Goal: Transaction & Acquisition: Purchase product/service

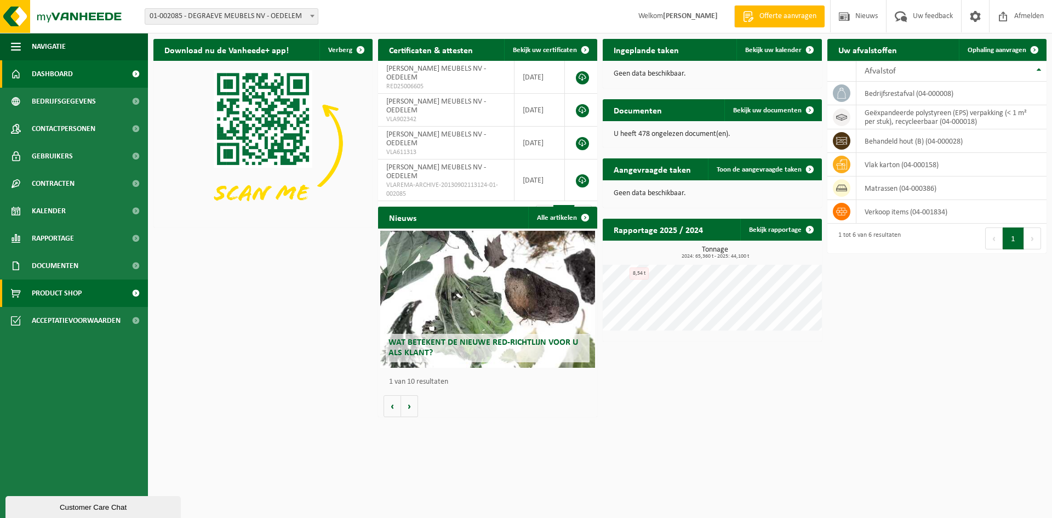
click at [60, 291] on span "Product Shop" at bounding box center [57, 293] width 50 height 27
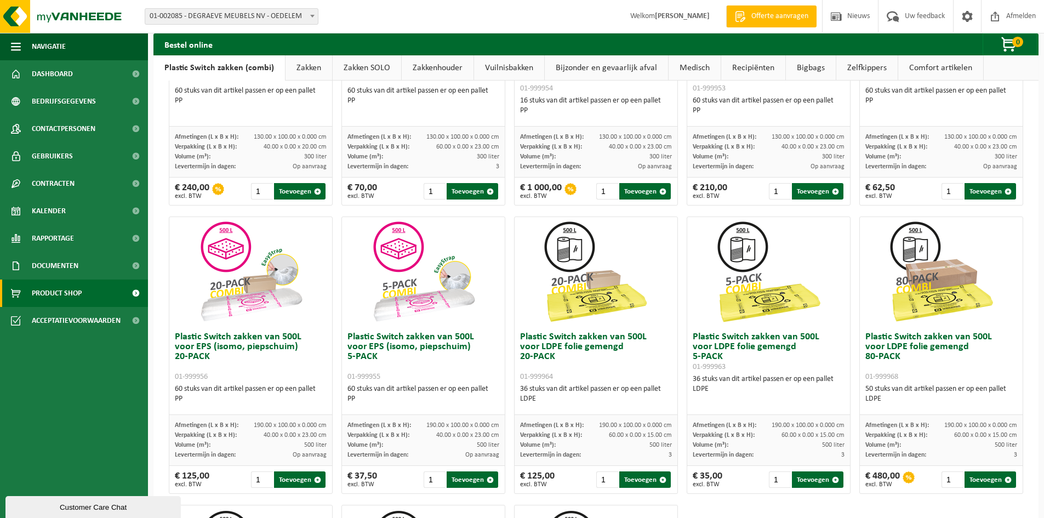
scroll to position [274, 0]
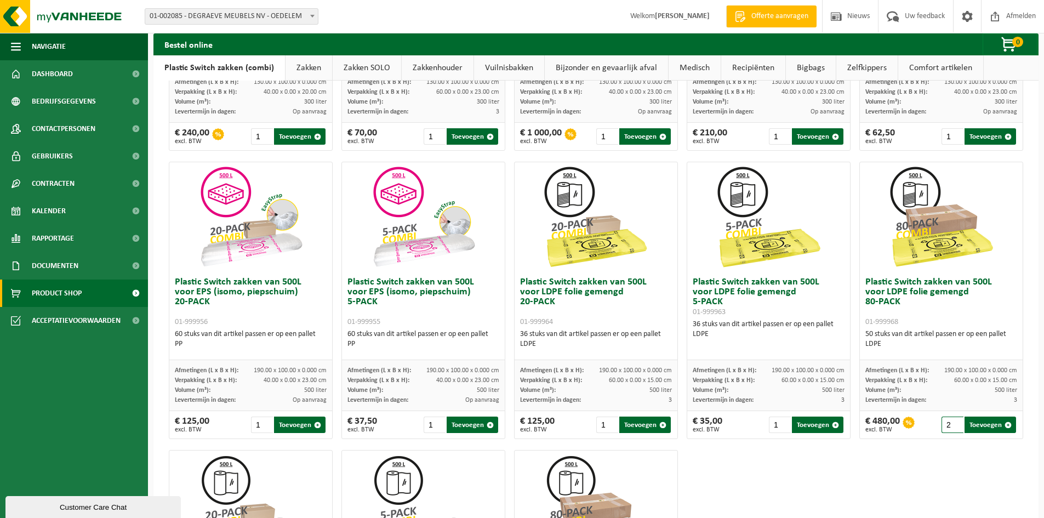
click at [948, 421] on input "2" at bounding box center [953, 425] width 22 height 16
click at [979, 423] on button "Toevoegen" at bounding box center [991, 425] width 52 height 16
type input "1"
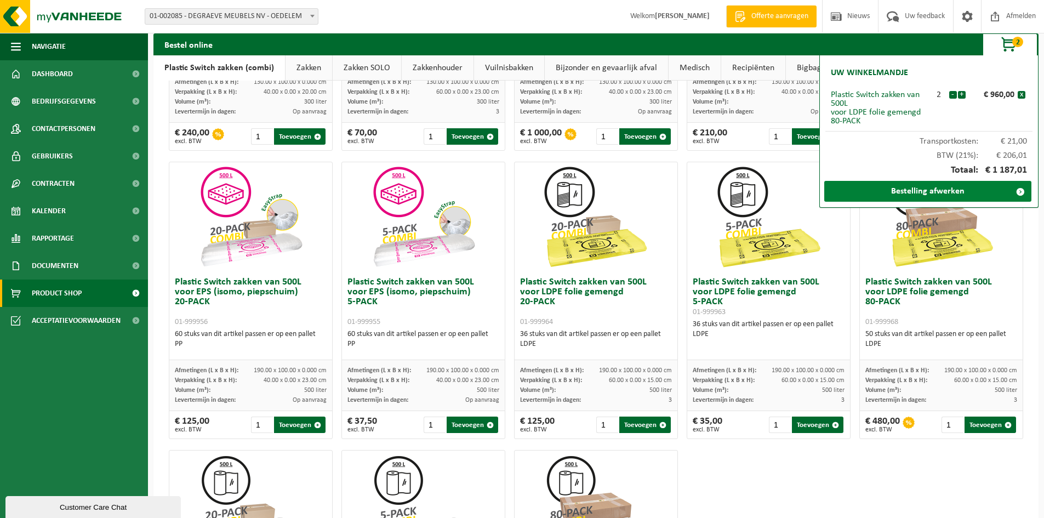
click at [918, 190] on link "Bestelling afwerken" at bounding box center [927, 191] width 207 height 21
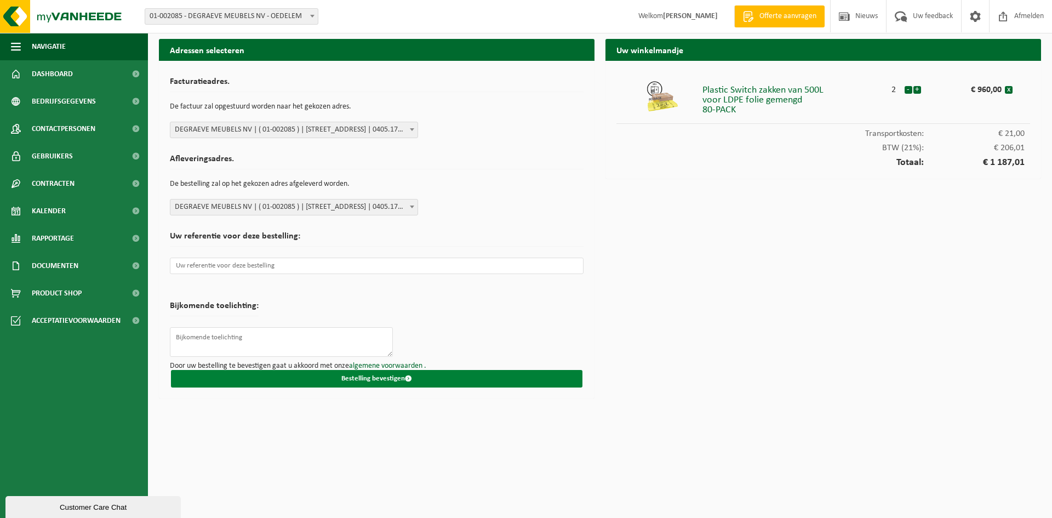
click at [392, 374] on button "Bestelling bevestigen" at bounding box center [377, 379] width 412 height 18
